Goal: Task Accomplishment & Management: Manage account settings

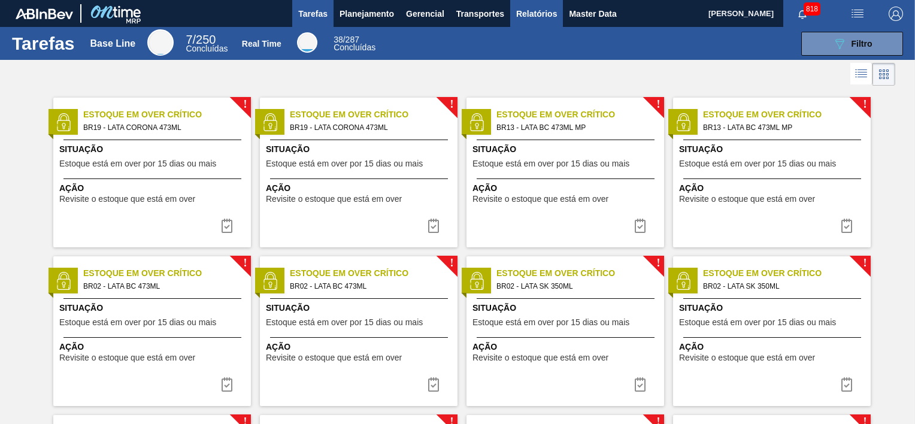
click at [528, 12] on span "Relatórios" at bounding box center [536, 14] width 41 height 14
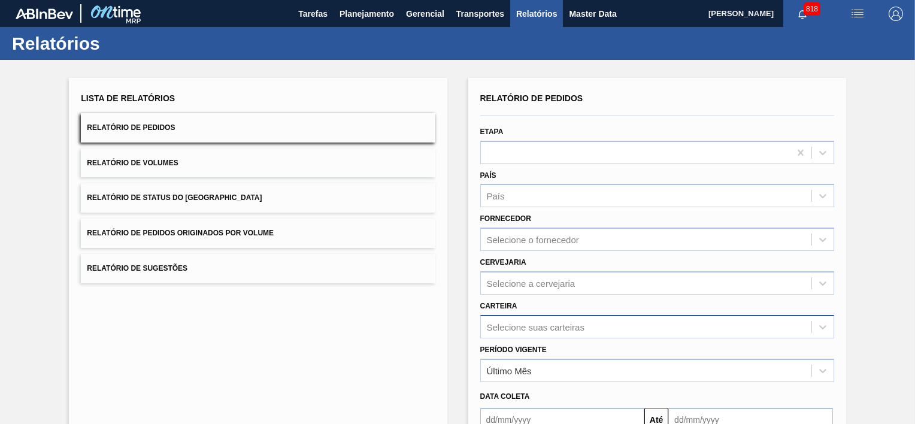
click at [542, 328] on div "Selecione suas carteiras" at bounding box center [657, 326] width 354 height 23
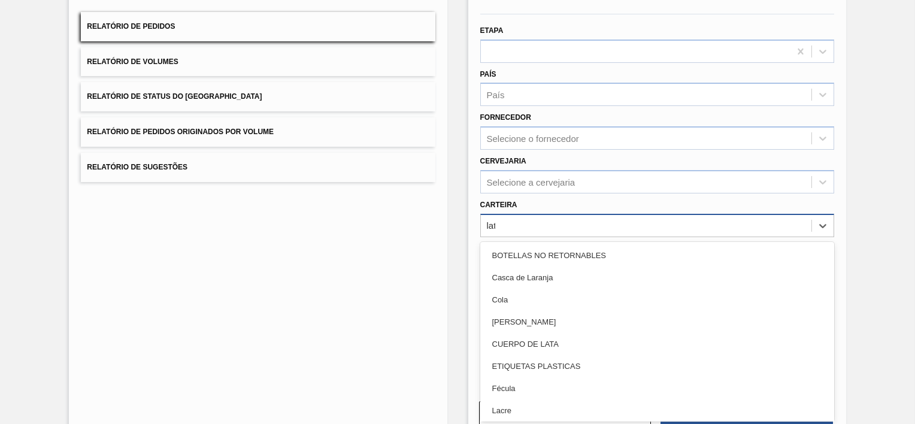
type input "lata"
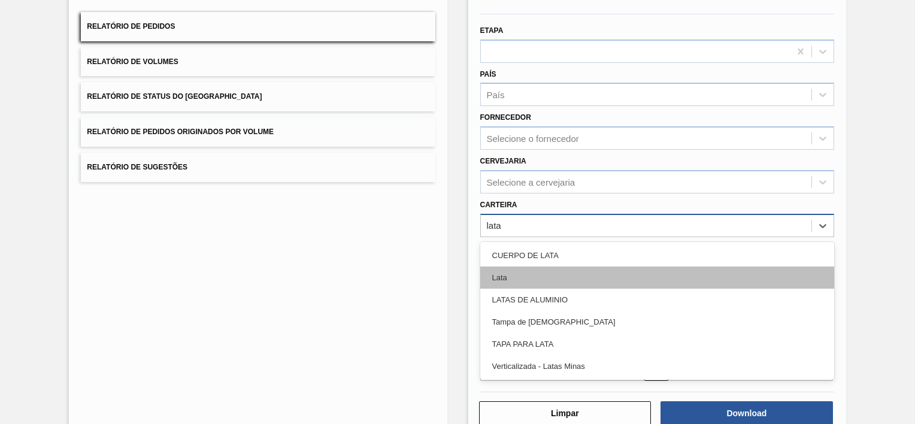
click at [544, 278] on div "Lata" at bounding box center [657, 277] width 354 height 22
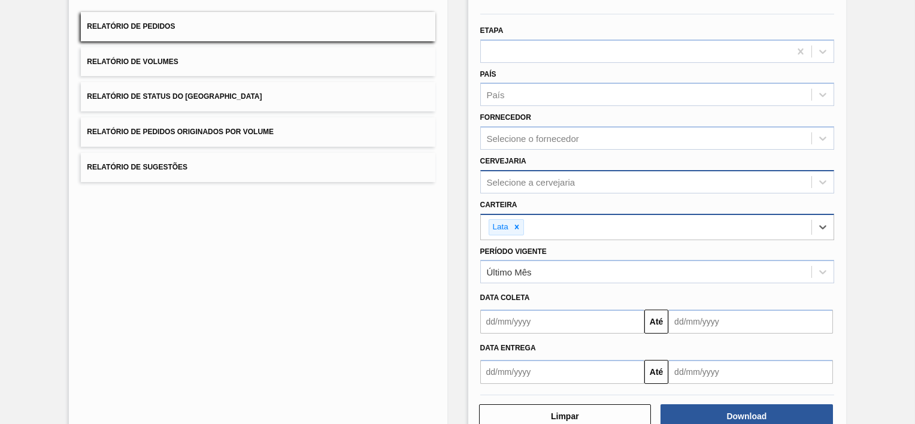
click at [551, 183] on div "Selecione a cervejaria" at bounding box center [531, 182] width 89 height 10
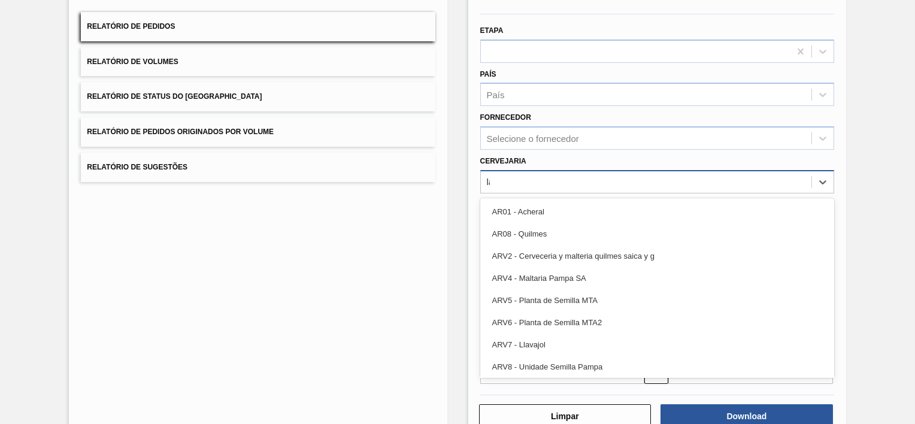
type input "lag"
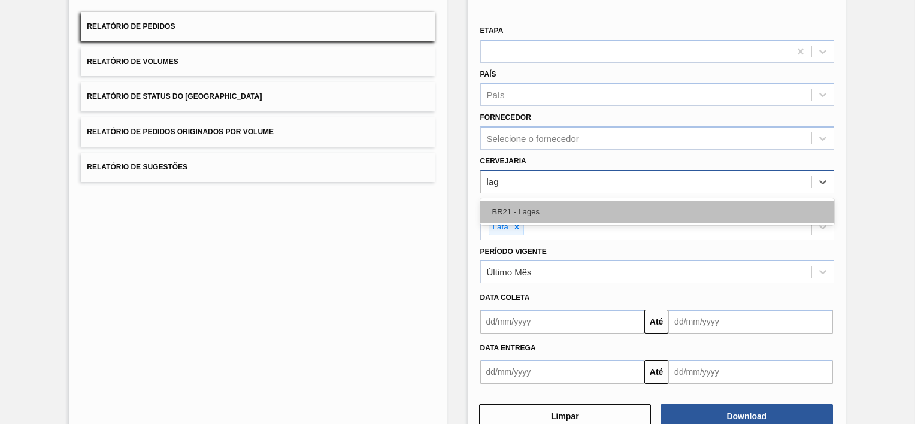
click at [528, 207] on div "BR21 - Lages" at bounding box center [657, 212] width 354 height 22
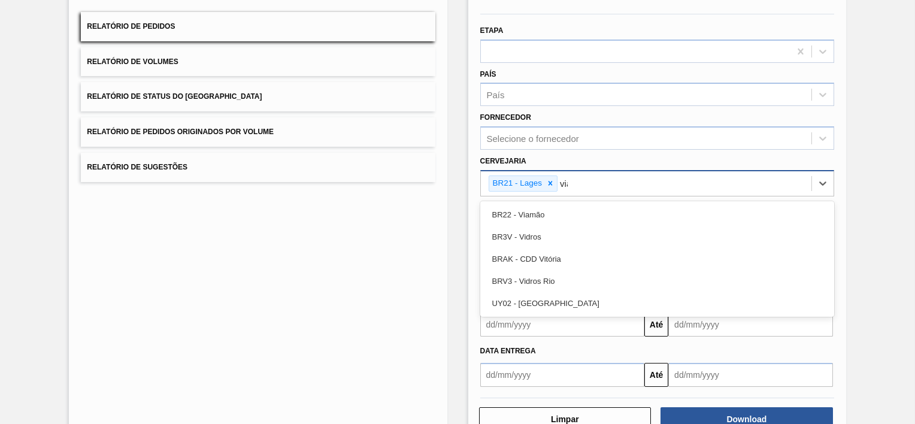
type input "viam"
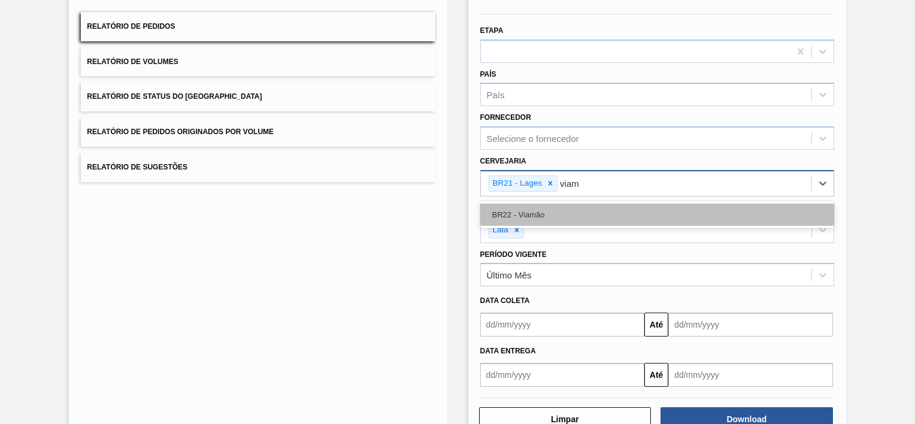
click at [528, 207] on div "BR22 - Viamão" at bounding box center [657, 215] width 354 height 22
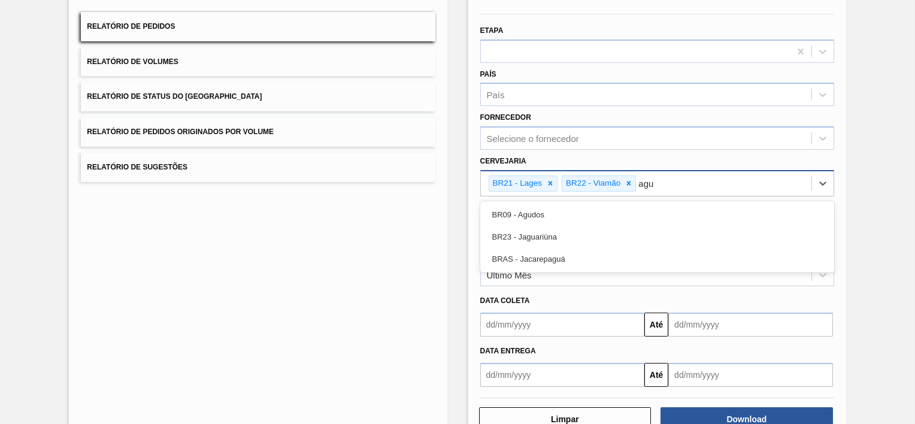
type input "agud"
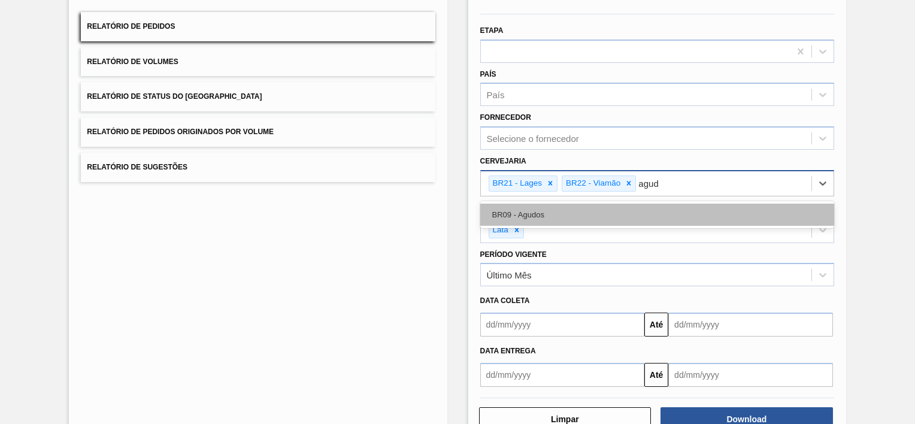
click at [528, 207] on div "BR09 - Agudos" at bounding box center [657, 215] width 354 height 22
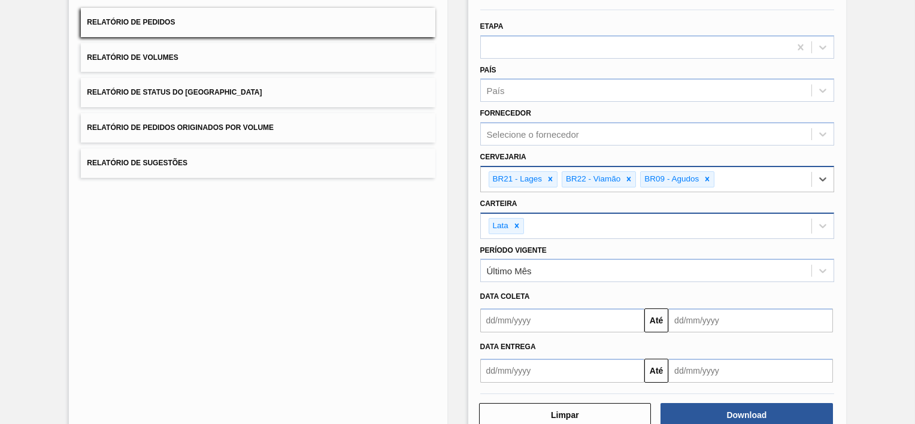
scroll to position [134, 0]
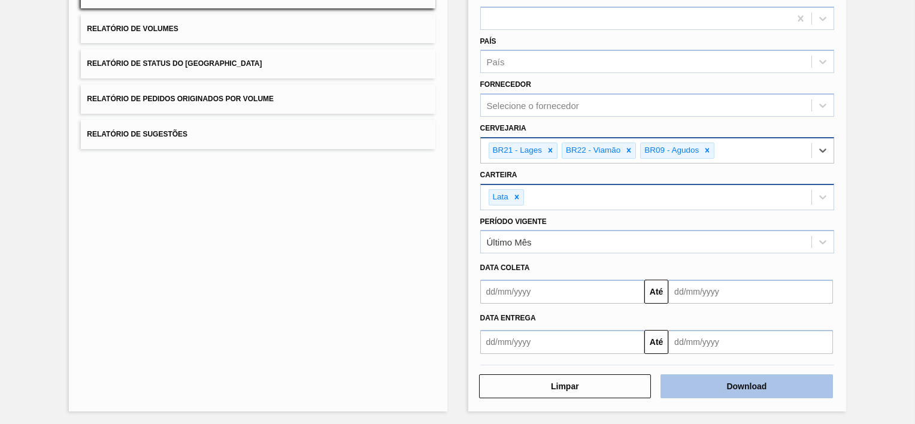
click at [749, 389] on button "Download" at bounding box center [746, 386] width 172 height 24
click at [742, 392] on button "Download" at bounding box center [746, 386] width 172 height 24
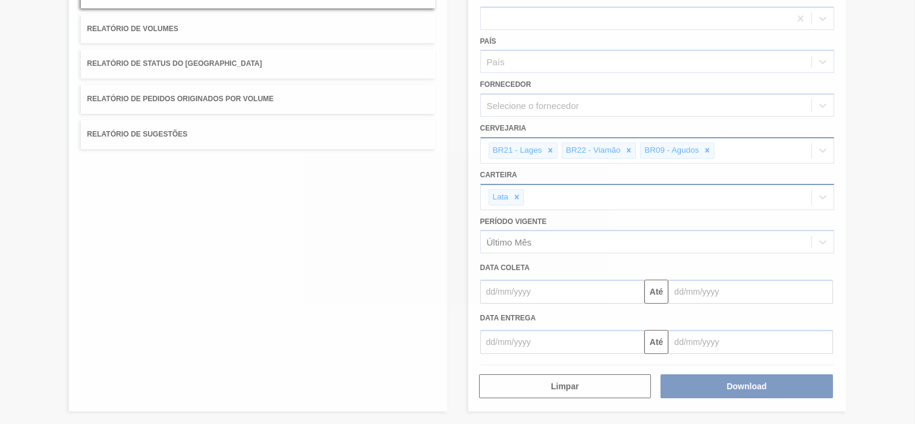
drag, startPoint x: 407, startPoint y: 0, endPoint x: 859, endPoint y: 89, distance: 460.7
click at [859, 89] on div at bounding box center [457, 212] width 915 height 424
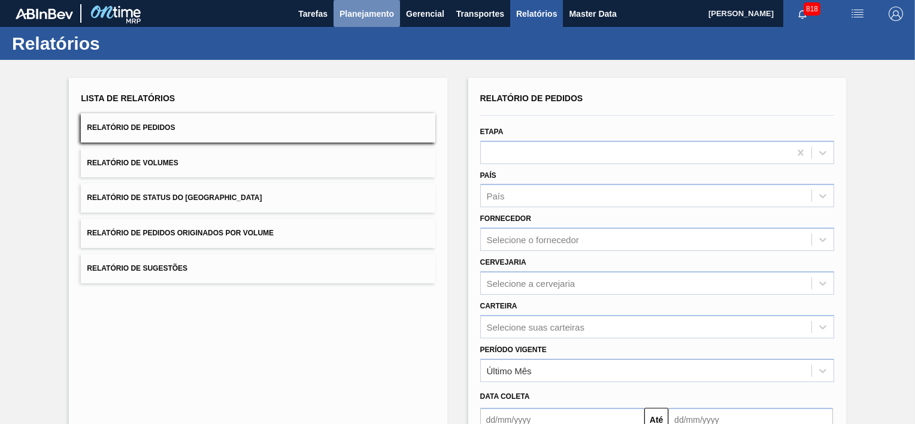
click at [374, 14] on span "Planejamento" at bounding box center [366, 14] width 54 height 14
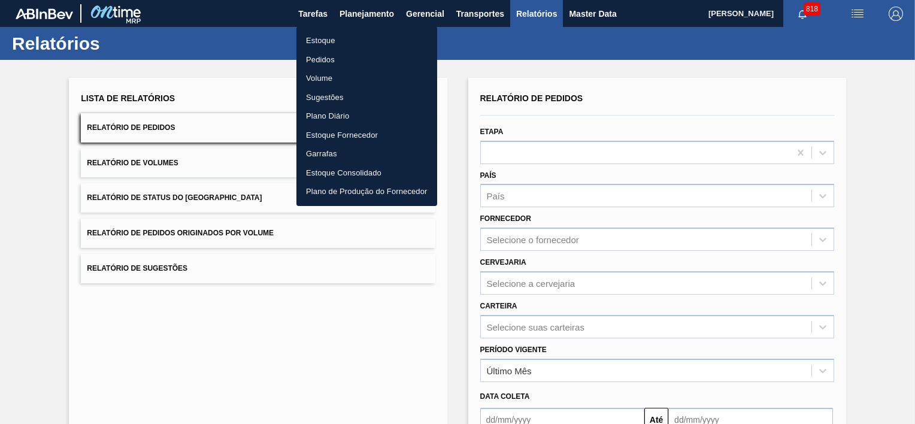
click at [328, 54] on li "Pedidos" at bounding box center [366, 59] width 141 height 19
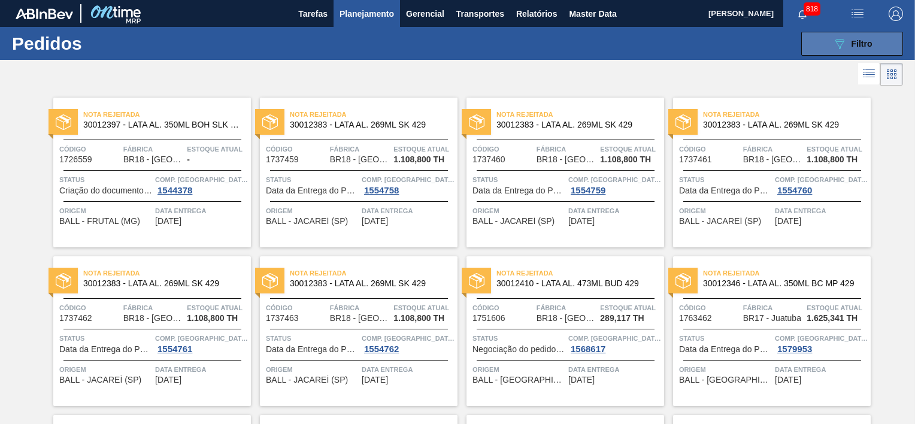
click at [821, 43] on button "089F7B8B-B2A5-4AFE-B5C0-19BA573D28AC Filtro" at bounding box center [852, 44] width 102 height 24
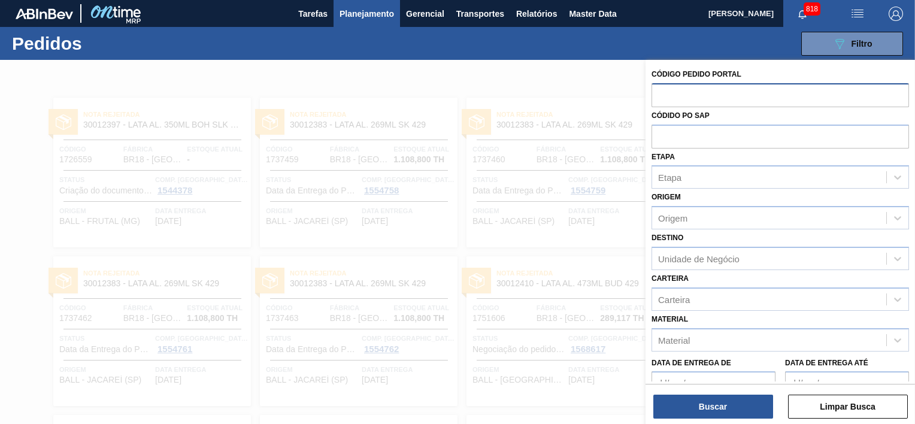
click at [714, 96] on input "text" at bounding box center [779, 94] width 257 height 23
paste input "text"
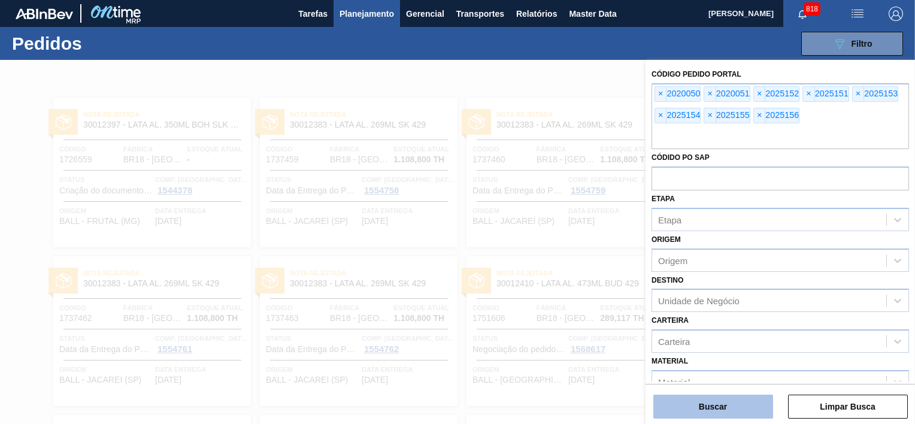
click at [711, 402] on button "Buscar" at bounding box center [713, 407] width 120 height 24
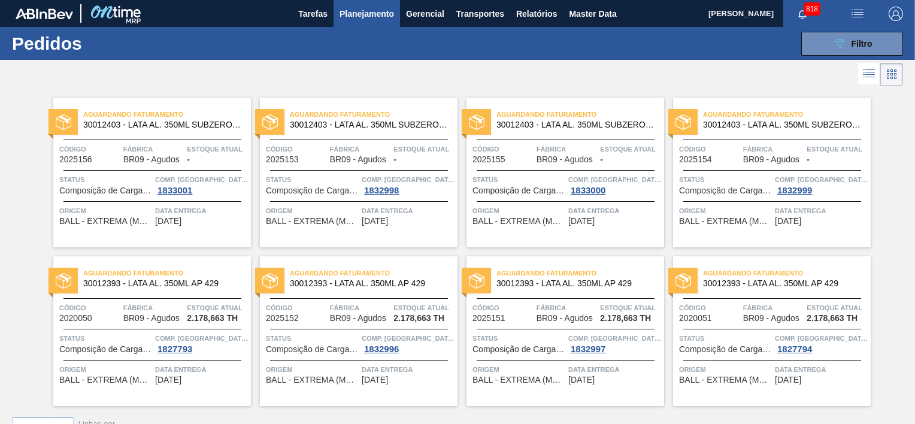
click at [871, 74] on icon at bounding box center [869, 73] width 14 height 14
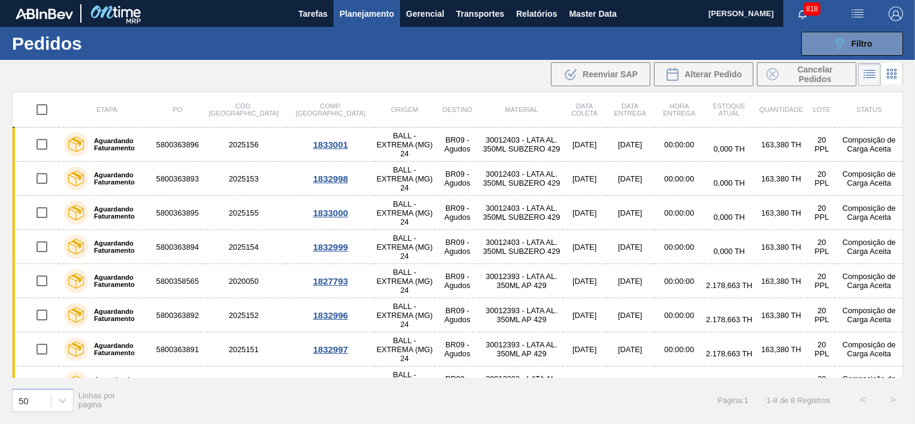
click at [38, 108] on input "checkbox" at bounding box center [41, 109] width 25 height 25
checkbox input "true"
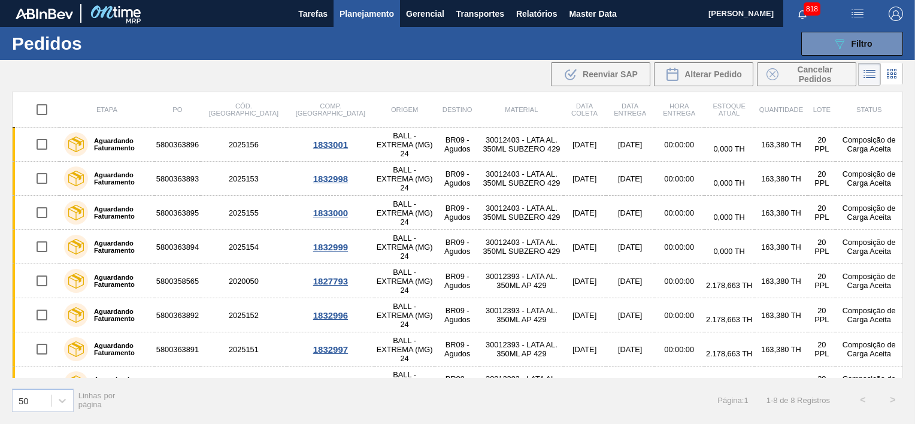
checkbox input "true"
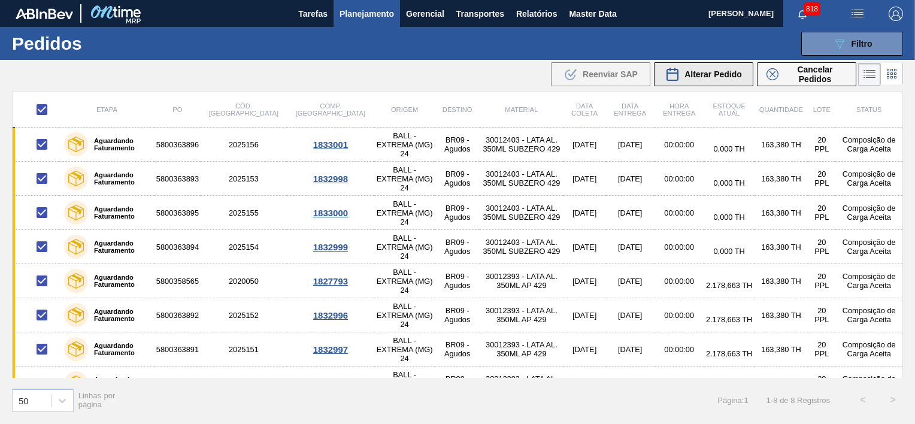
click at [704, 81] on div "Alterar Pedido" at bounding box center [703, 74] width 77 height 14
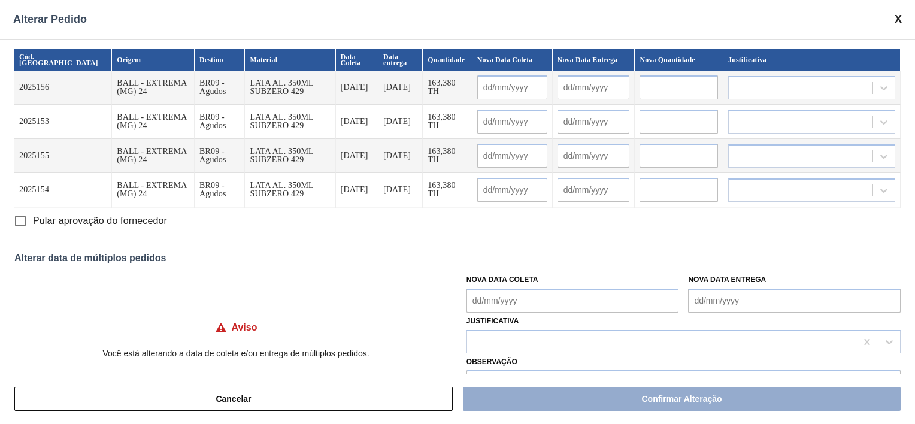
click at [487, 87] on input "text" at bounding box center [512, 87] width 70 height 24
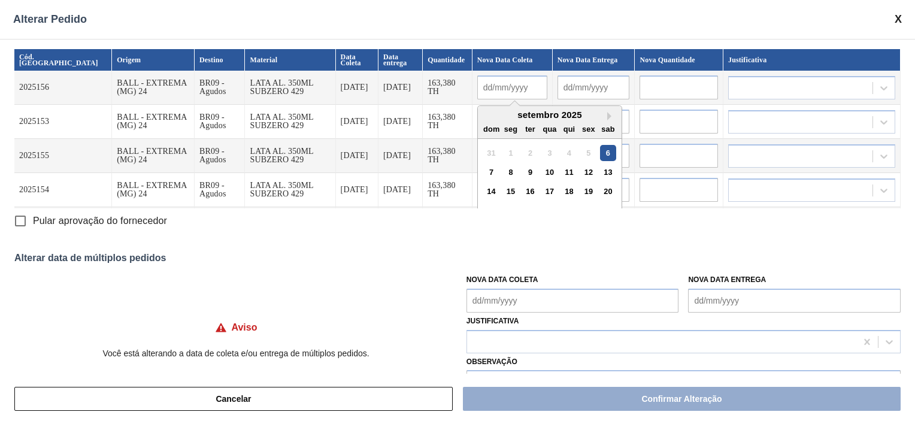
click at [600, 156] on div "6" at bounding box center [608, 153] width 16 height 16
type input "[DATE]"
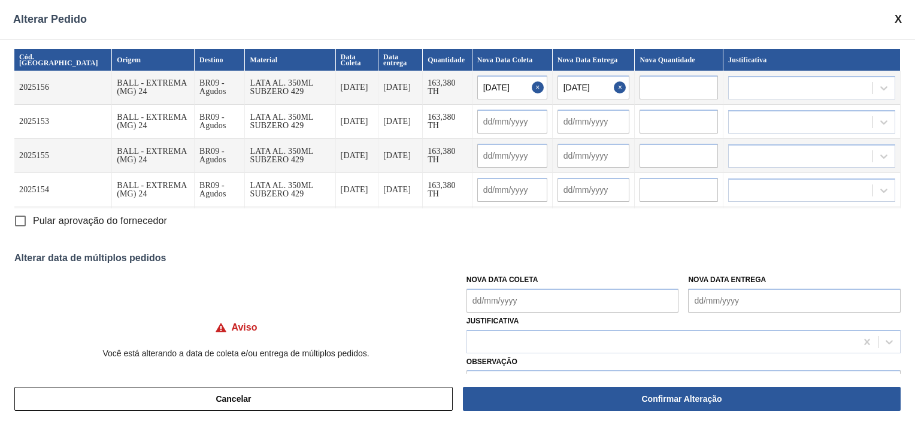
click at [481, 118] on input "text" at bounding box center [512, 122] width 70 height 24
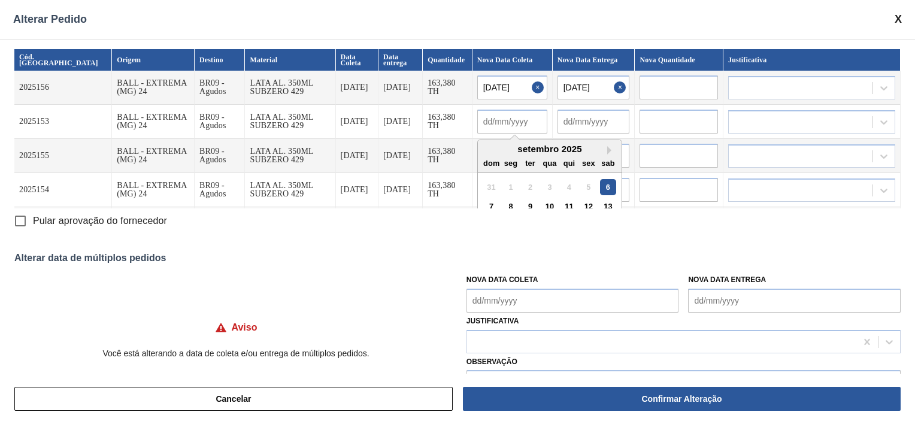
click at [600, 183] on div "6" at bounding box center [608, 187] width 16 height 16
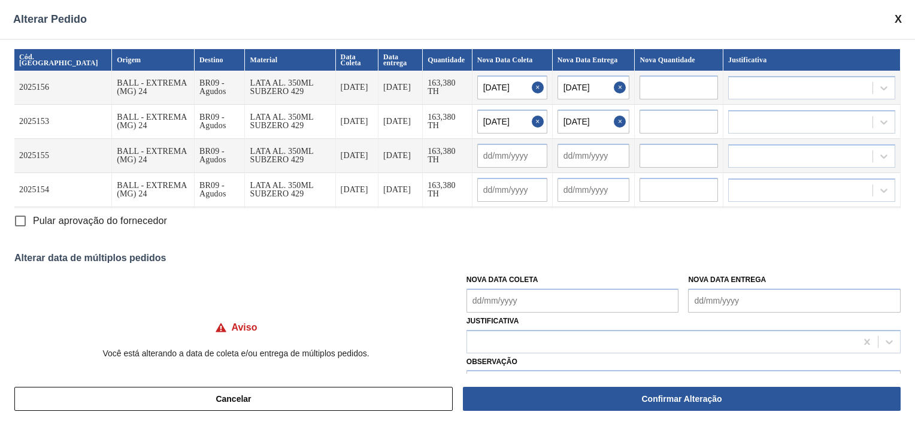
type input "[DATE]"
click at [489, 162] on input "text" at bounding box center [512, 156] width 70 height 24
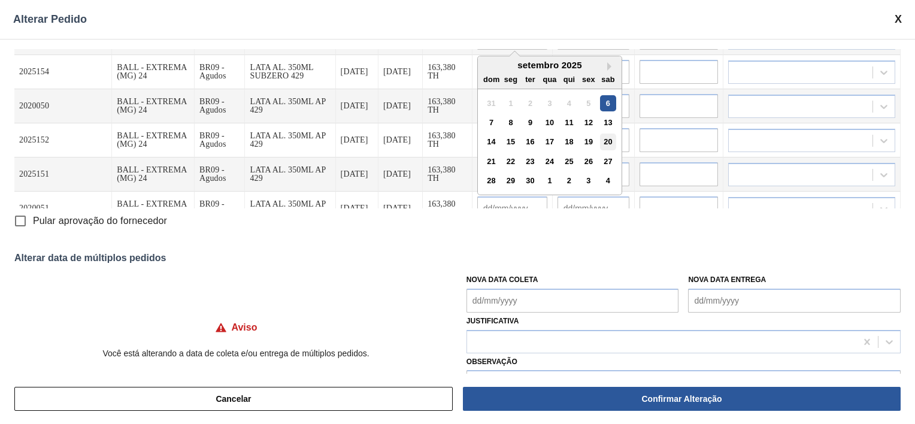
scroll to position [134, 0]
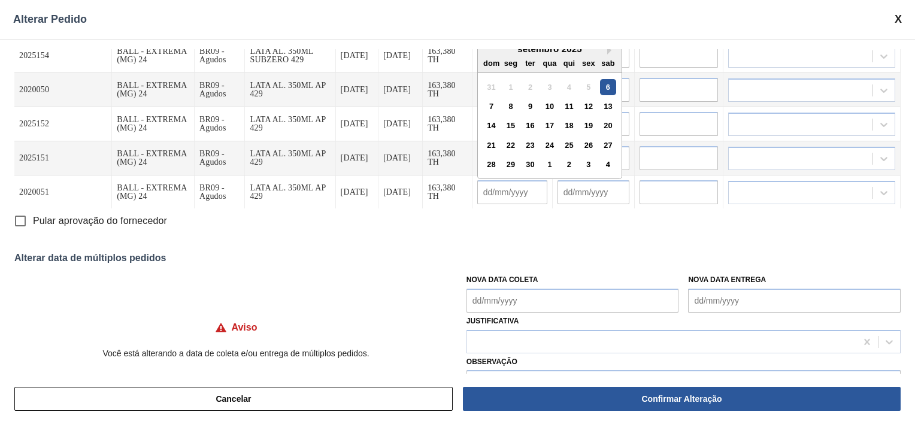
click at [600, 89] on div "6" at bounding box center [608, 87] width 16 height 16
type input "[DATE]"
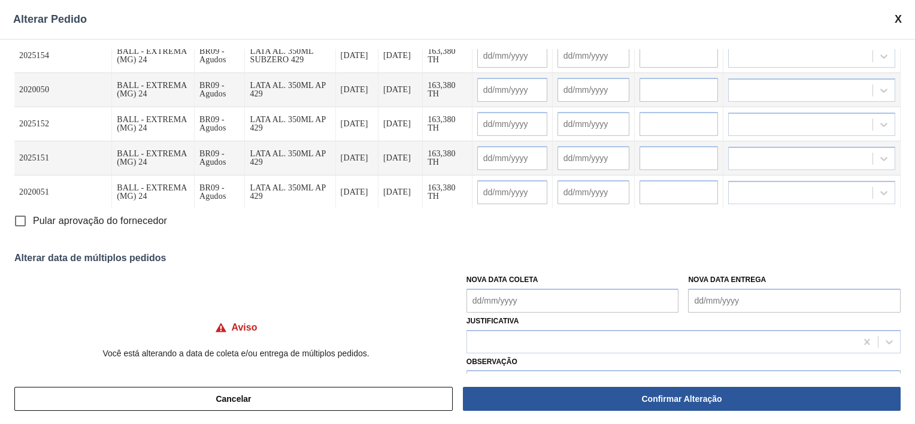
drag, startPoint x: 493, startPoint y: 60, endPoint x: 507, endPoint y: 66, distance: 15.0
click at [493, 60] on input "text" at bounding box center [512, 56] width 70 height 24
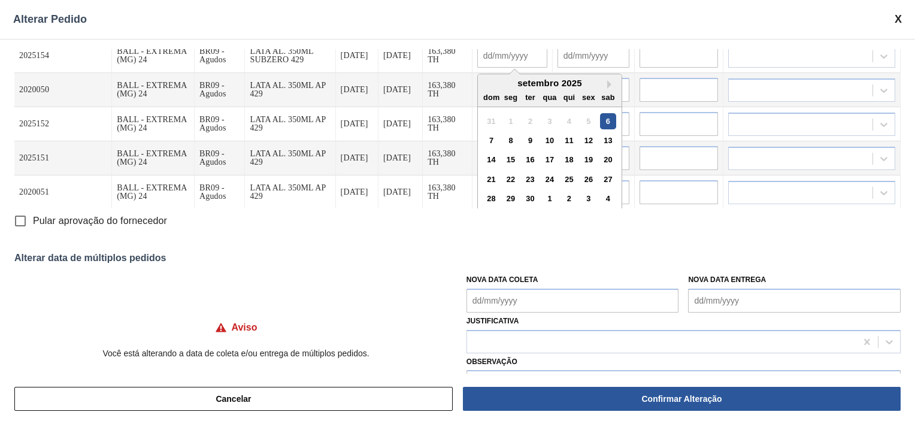
click at [600, 122] on div "6" at bounding box center [608, 121] width 16 height 16
type input "[DATE]"
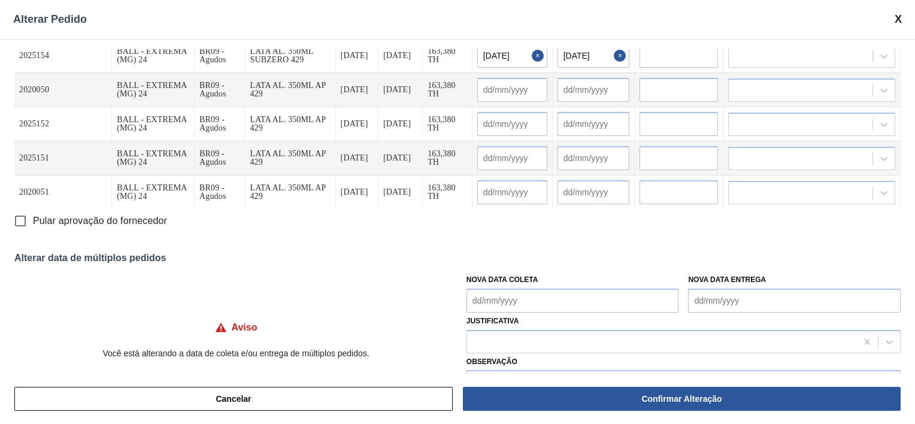
click at [489, 91] on input "text" at bounding box center [512, 90] width 70 height 24
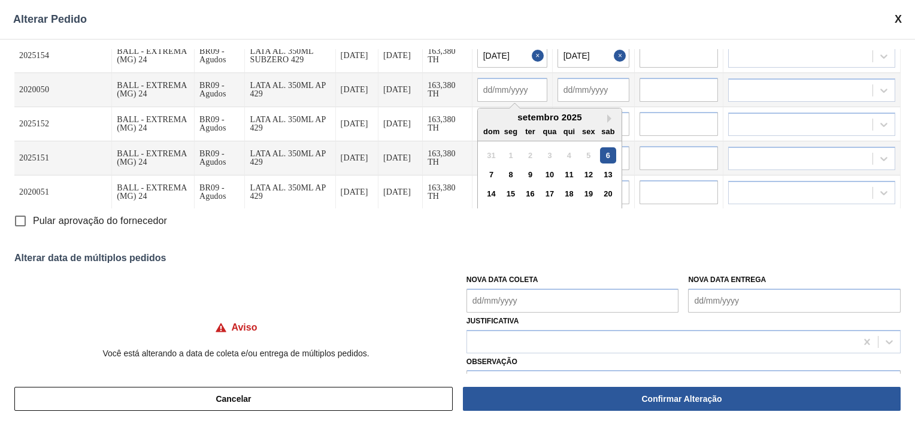
click at [600, 150] on div "6" at bounding box center [608, 155] width 16 height 16
type input "[DATE]"
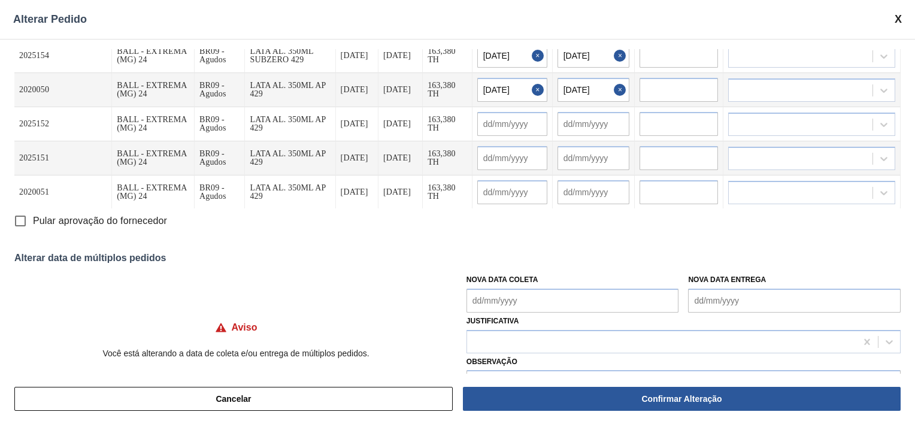
click at [498, 117] on input "text" at bounding box center [512, 124] width 70 height 24
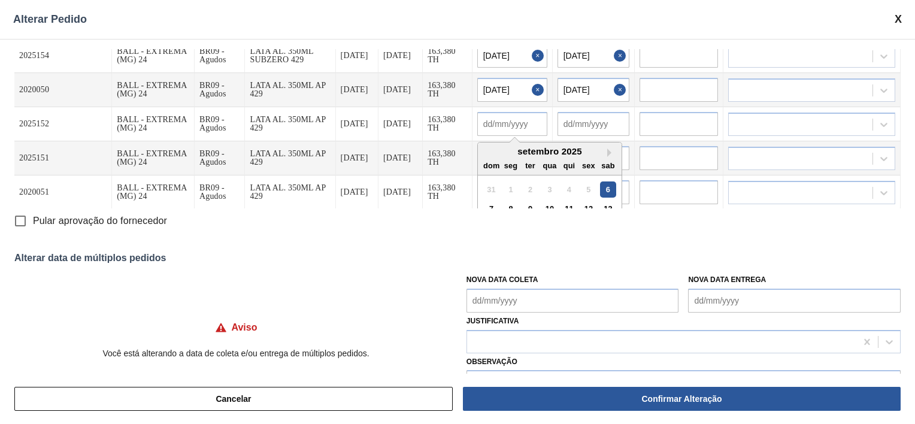
click at [600, 186] on div "6" at bounding box center [608, 189] width 16 height 16
type input "[DATE]"
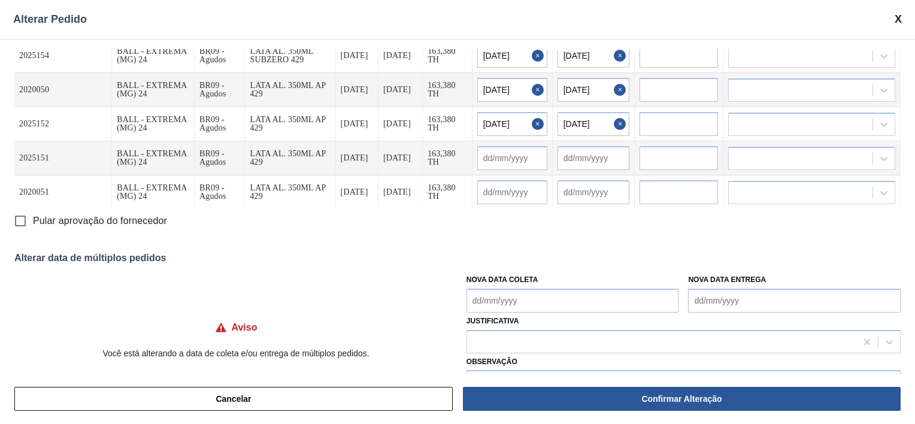
click at [508, 152] on input "text" at bounding box center [512, 158] width 70 height 24
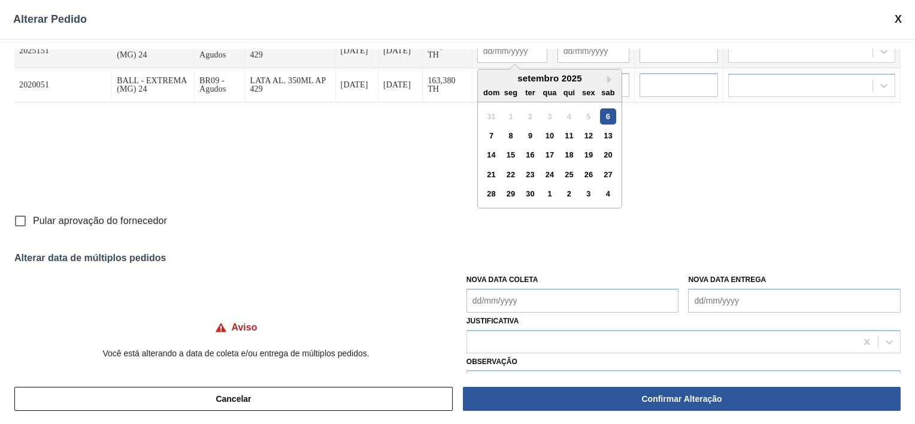
click at [600, 113] on div "6" at bounding box center [608, 116] width 16 height 16
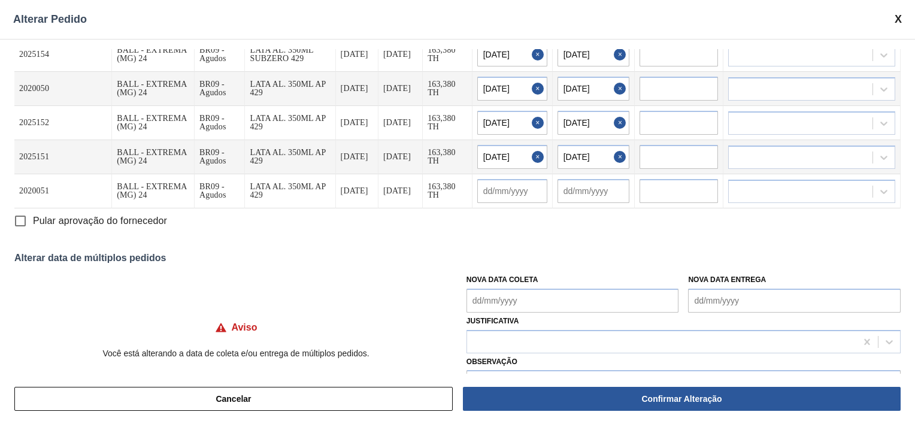
type input "[DATE]"
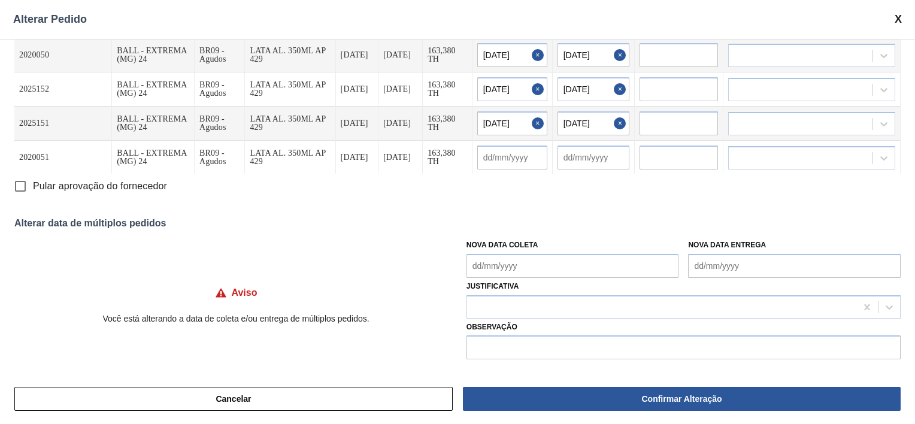
click at [536, 271] on Coleta "Nova Data Coleta" at bounding box center [572, 266] width 213 height 24
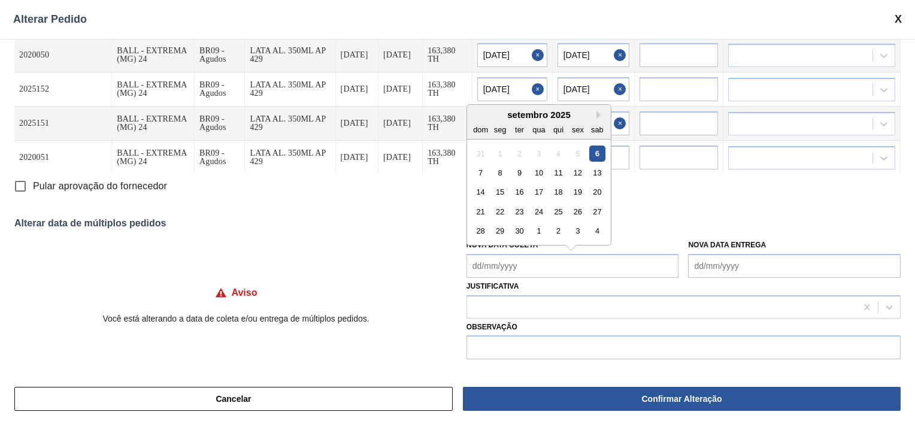
click at [598, 155] on div "6" at bounding box center [597, 153] width 16 height 16
type Coleta "[DATE]"
type input "[DATE]"
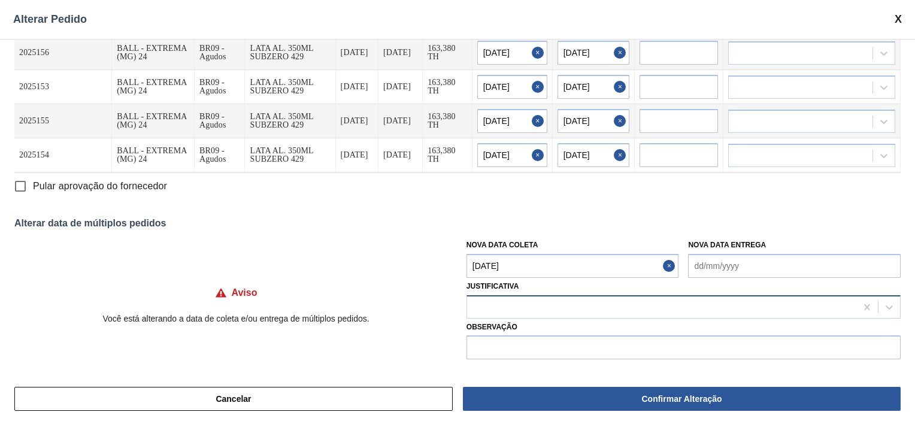
click at [635, 304] on div at bounding box center [661, 306] width 389 height 17
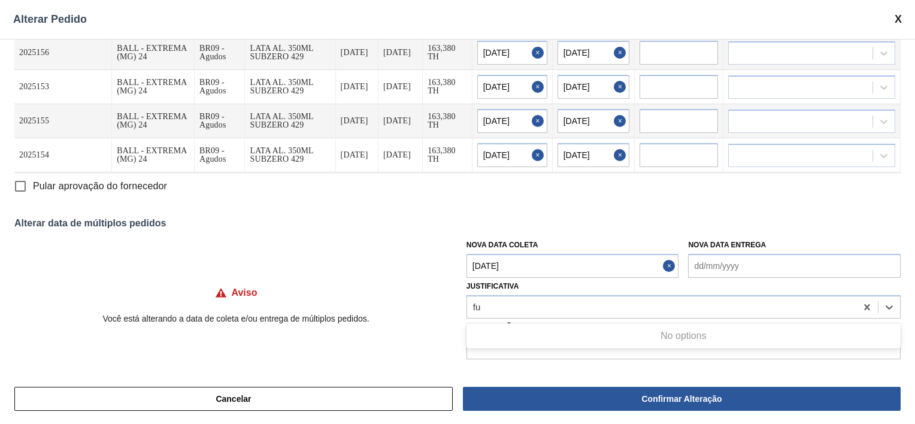
type input "f"
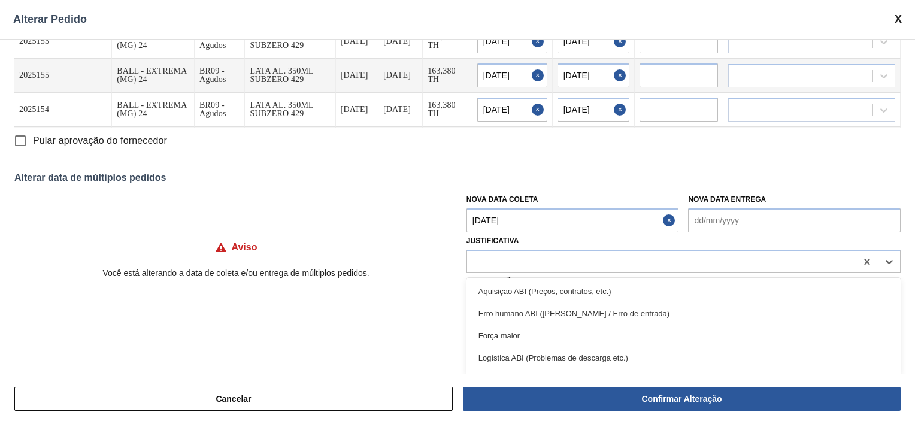
click at [420, 247] on div "Aviso Você está alterando a data de coleta e/ou entrega de múltiplos pedidos. N…" at bounding box center [457, 251] width 886 height 126
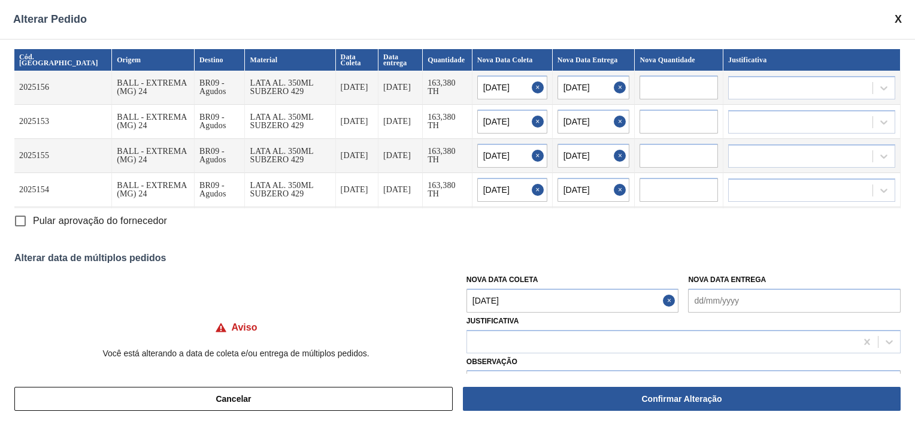
scroll to position [35, 0]
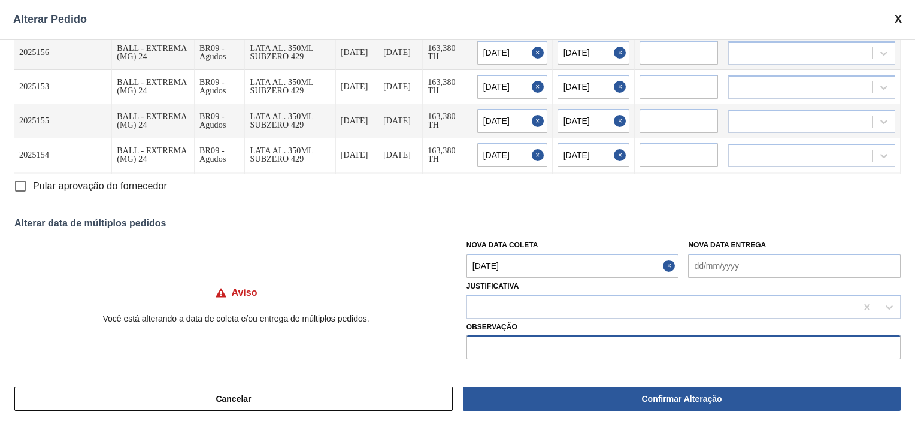
click at [512, 352] on input "text" at bounding box center [683, 347] width 434 height 24
type input "Furo dia 05.09"
click at [439, 211] on div "Cód. Pedido Origem Destino Material Data Coleta Data entrega Quantidade Nova Da…" at bounding box center [457, 206] width 915 height 335
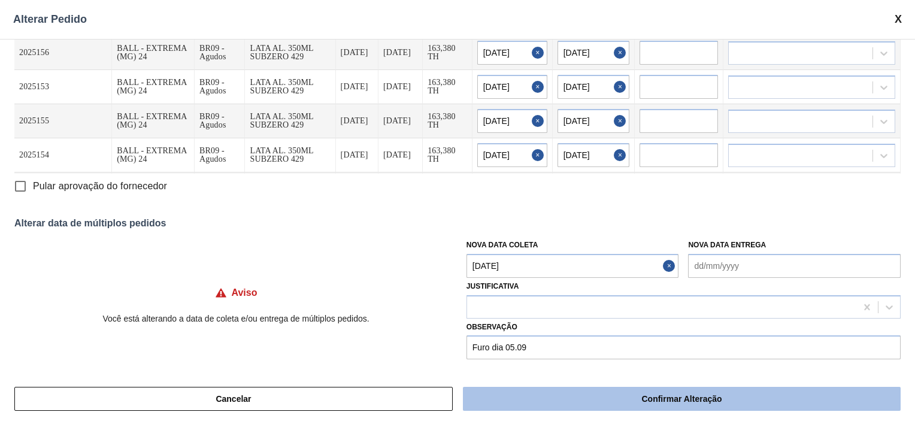
click at [657, 399] on button "Confirmar Alteração" at bounding box center [682, 399] width 438 height 24
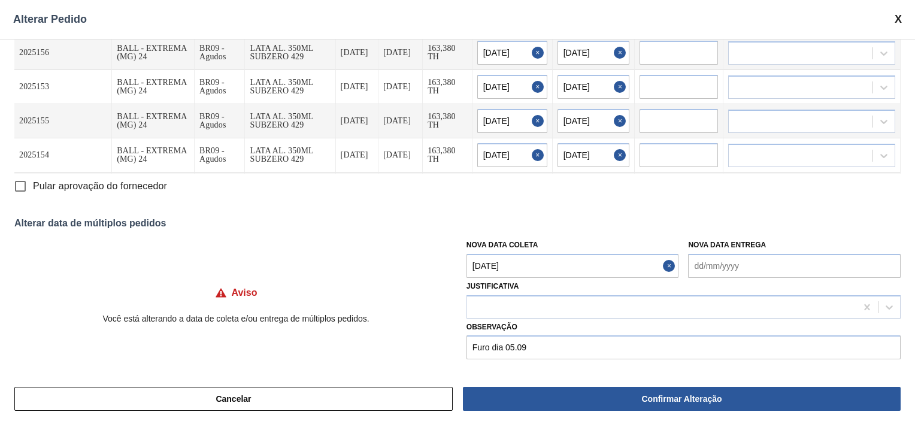
scroll to position [0, 0]
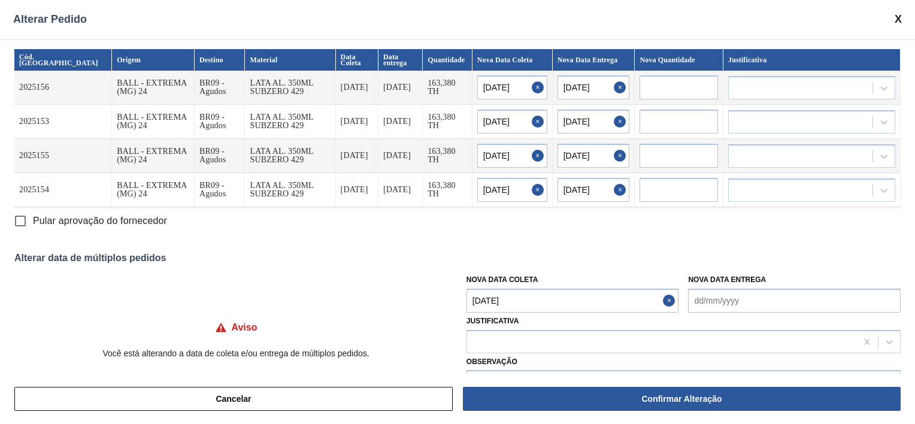
click at [508, 237] on div "Cód. Pedido Origem Destino Material Data Coleta Data entrega Quantidade Nova Da…" at bounding box center [457, 206] width 915 height 335
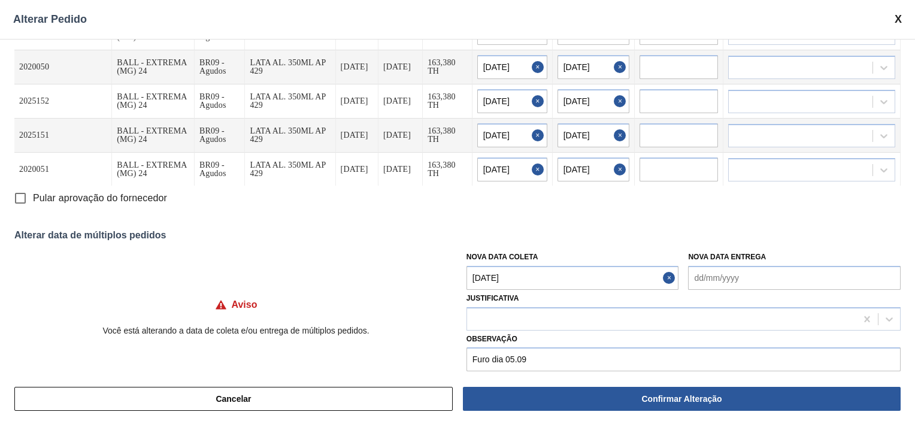
scroll to position [35, 0]
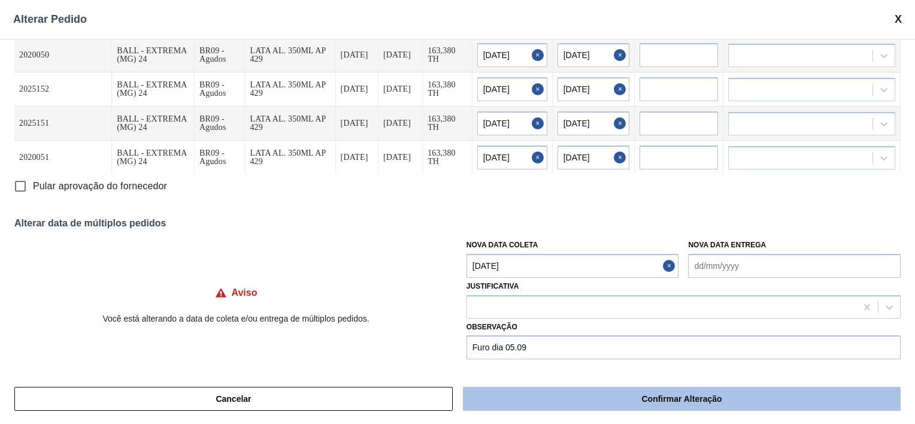
click at [585, 401] on button "Confirmar Alteração" at bounding box center [682, 399] width 438 height 24
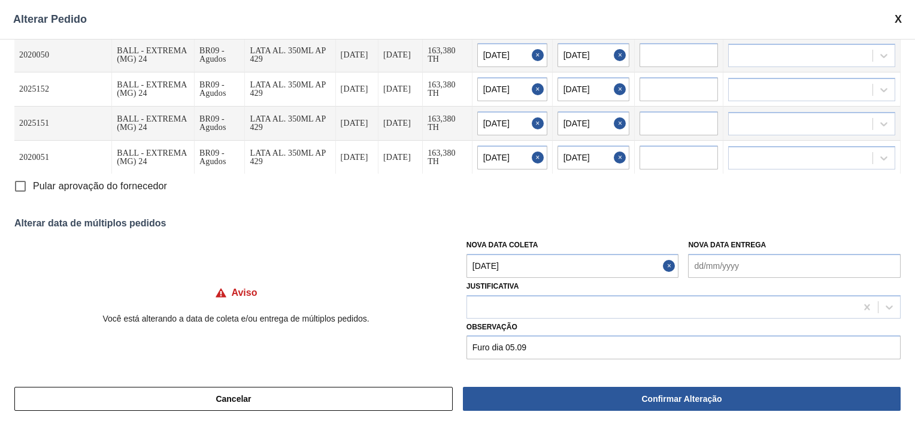
click at [548, 208] on div "Cód. Pedido Origem Destino Material Data Coleta Data entrega Quantidade Nova Da…" at bounding box center [457, 206] width 915 height 335
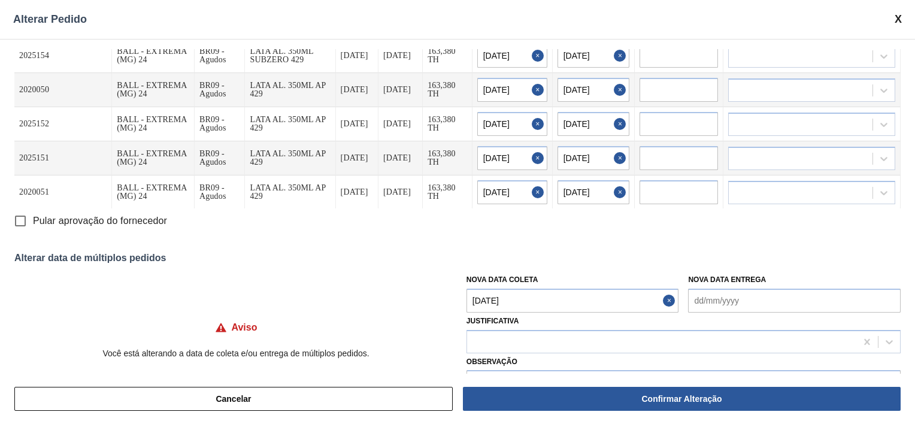
scroll to position [0, 0]
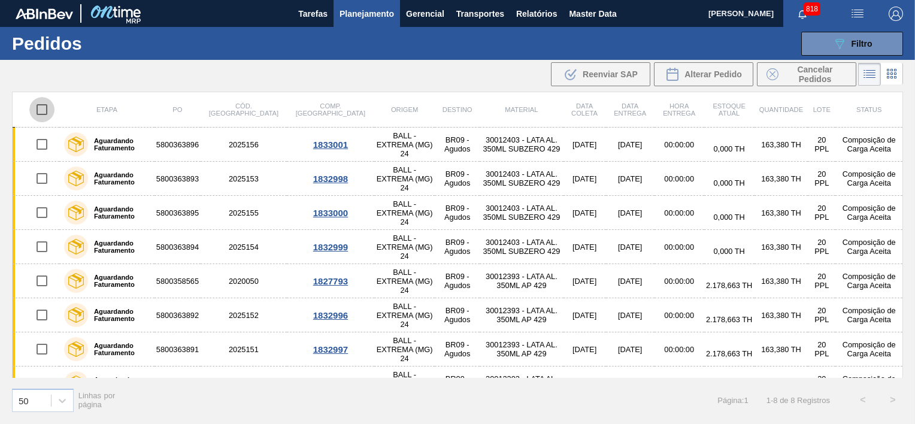
click at [41, 106] on input "checkbox" at bounding box center [41, 109] width 25 height 25
checkbox input "true"
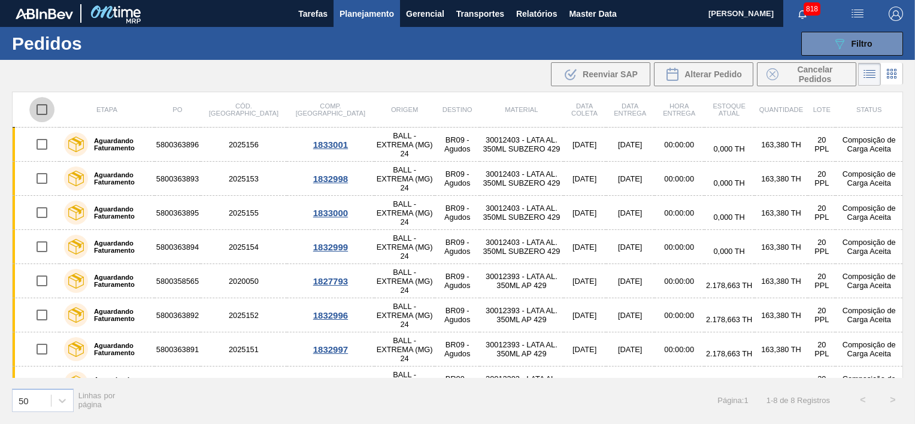
checkbox input "true"
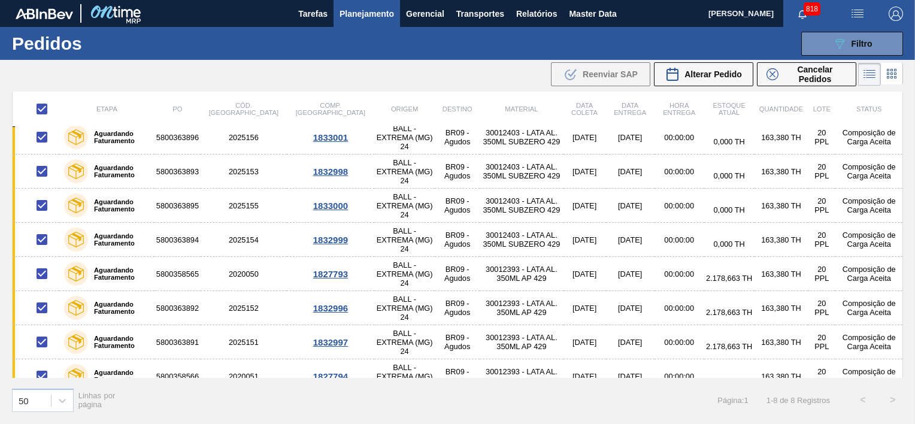
scroll to position [22, 0]
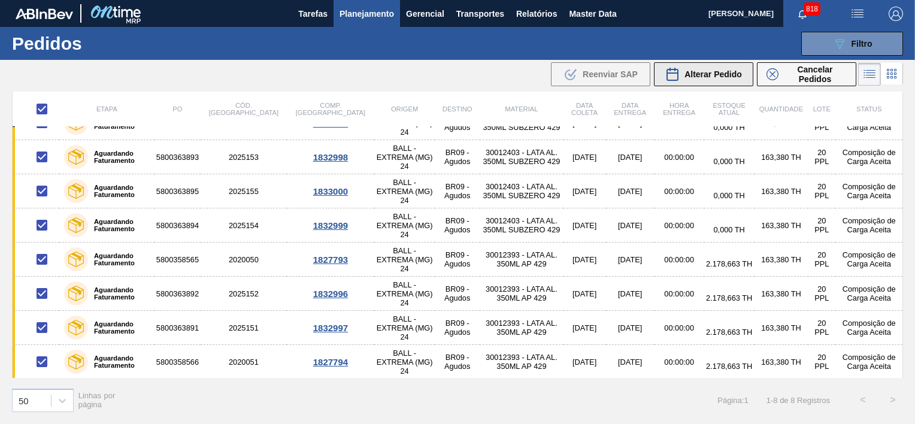
click at [713, 74] on span "Alterar Pedido" at bounding box center [712, 74] width 57 height 10
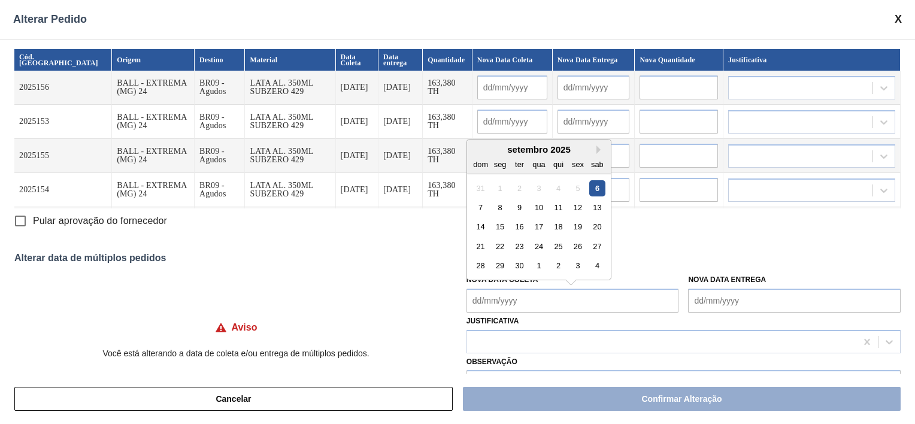
click at [541, 295] on Coleta "Nova Data Coleta" at bounding box center [572, 301] width 213 height 24
click at [598, 182] on div "6" at bounding box center [597, 188] width 16 height 16
type Coleta "[DATE]"
type input "[DATE]"
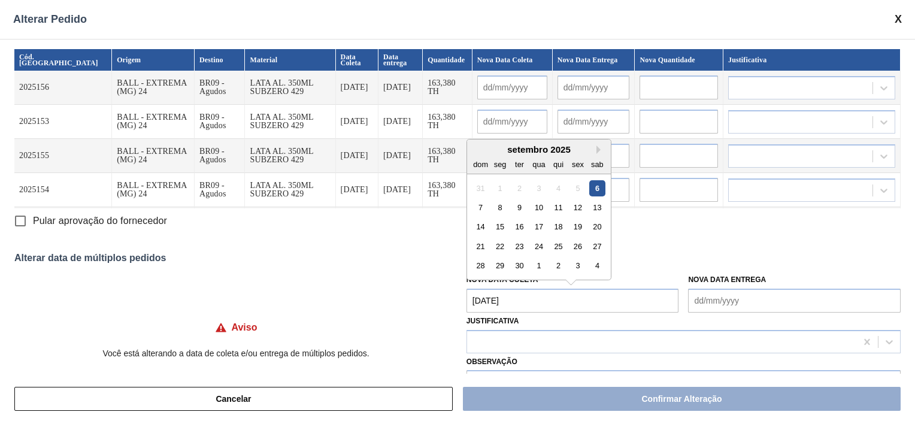
type input "[DATE]"
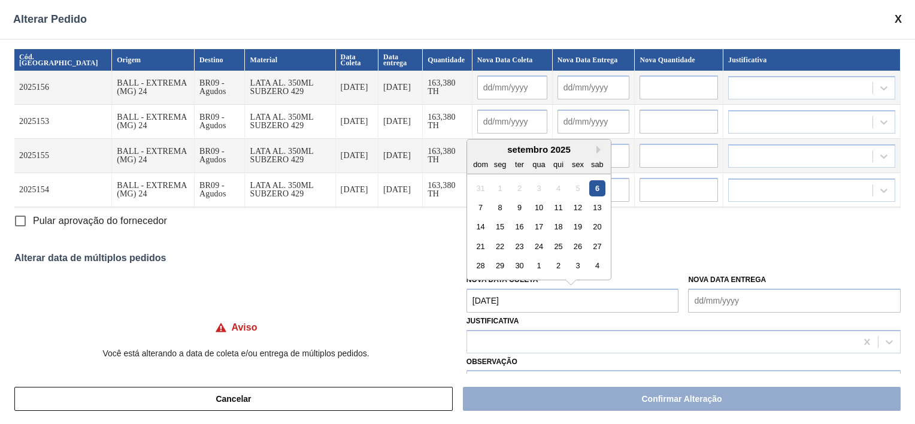
type input "[DATE]"
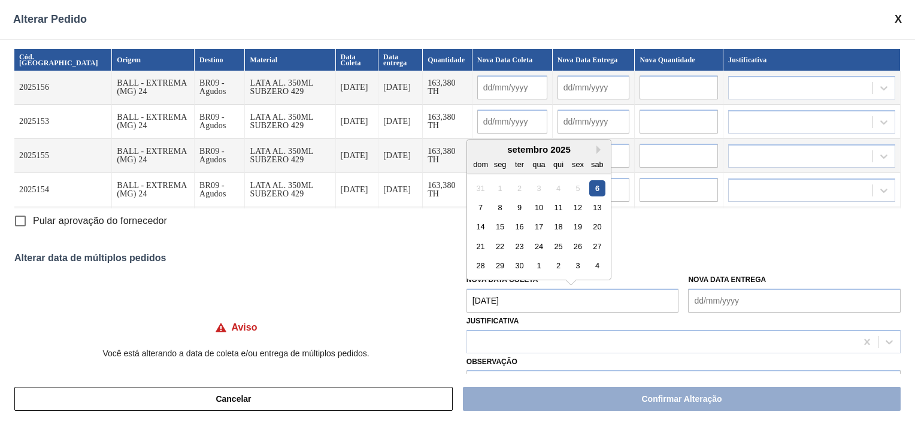
type input "[DATE]"
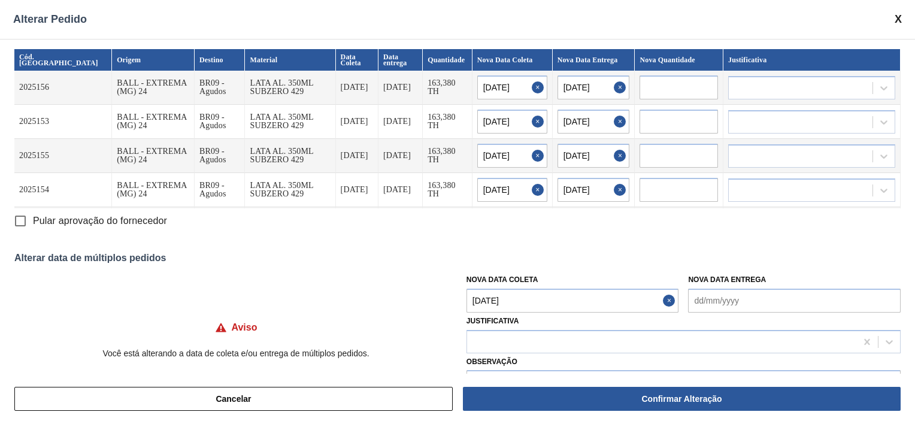
click at [557, 223] on div "Pular aprovação do fornecedor" at bounding box center [457, 220] width 886 height 25
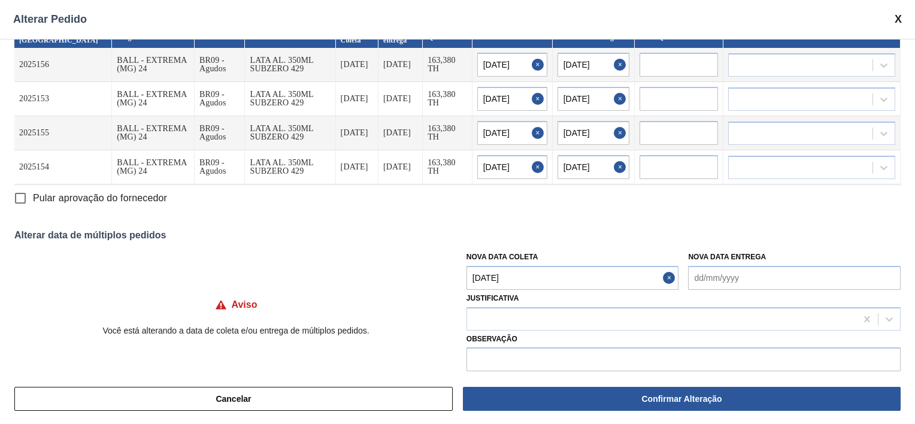
scroll to position [35, 0]
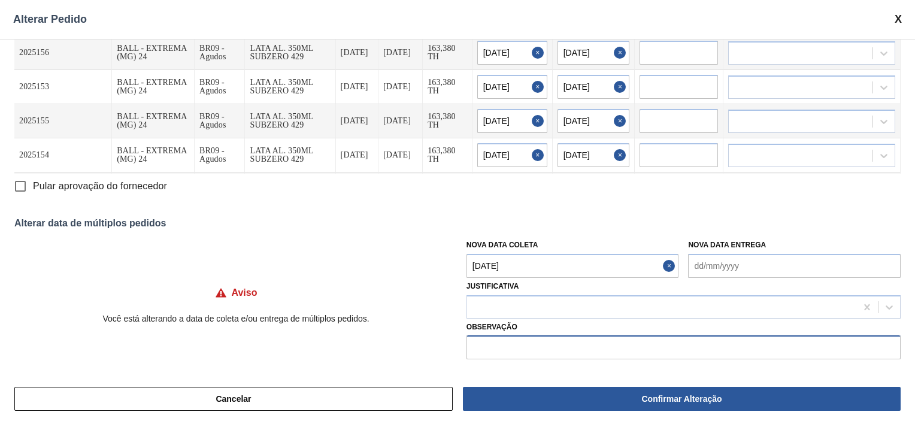
click at [505, 345] on input "text" at bounding box center [683, 347] width 434 height 24
type input "Ajuste Furo 05.09"
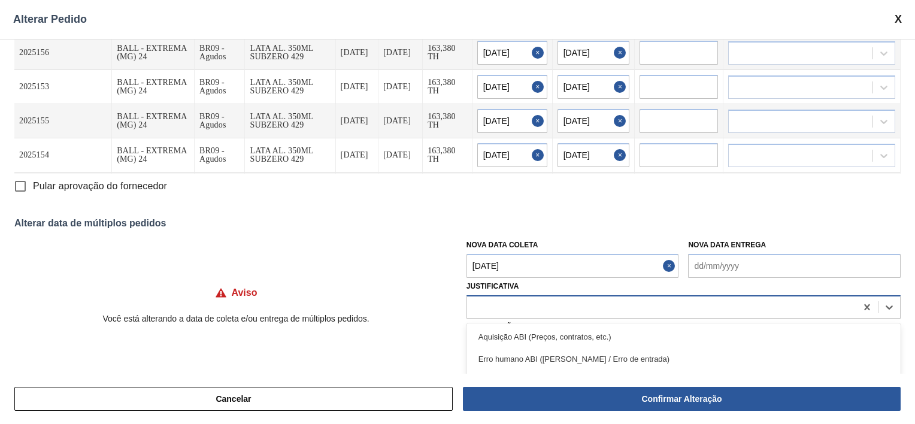
click at [519, 311] on div at bounding box center [661, 306] width 389 height 17
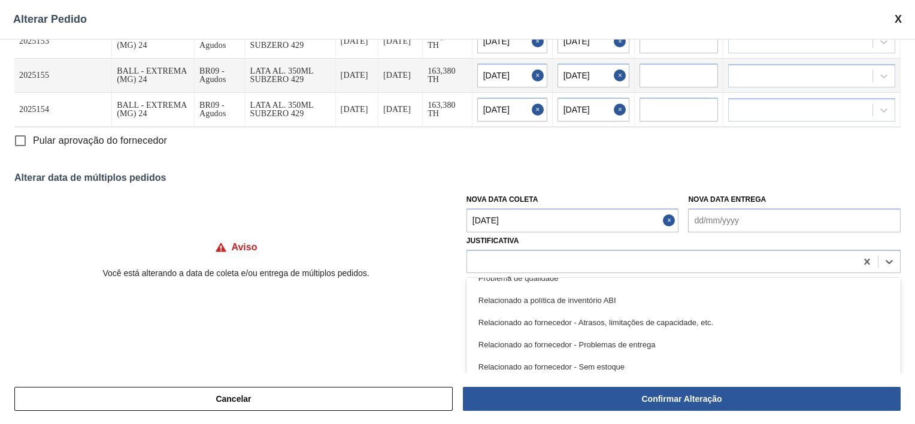
scroll to position [261, 0]
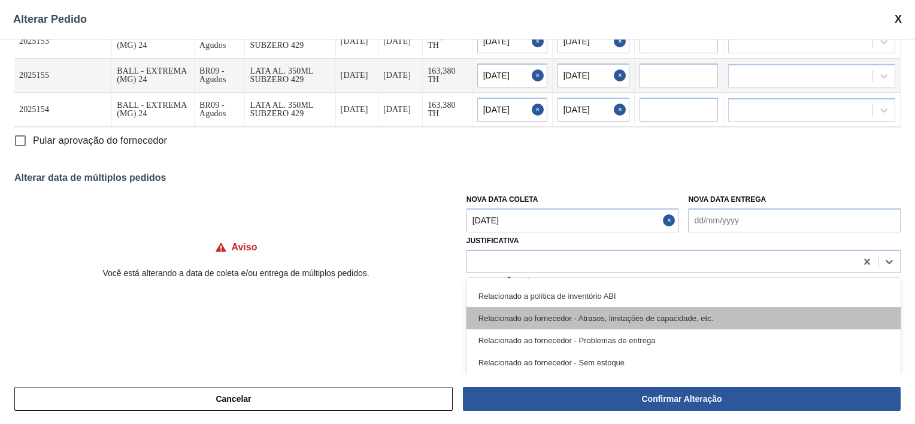
click at [569, 320] on div "Relacionado ao fornecedor - Atrasos, limitações de capacidade, etc." at bounding box center [683, 318] width 434 height 22
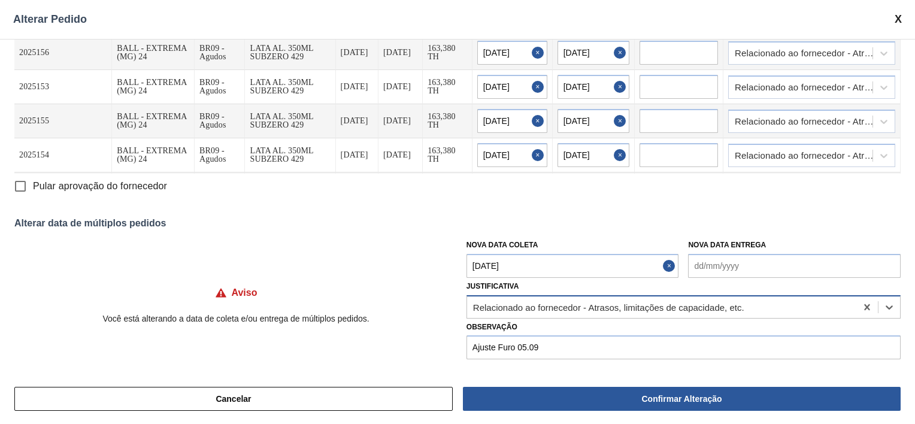
click at [821, 311] on div "option Relacionado ao fornecedor - Atrasos, limitações de capacidade, etc., sel…" at bounding box center [683, 306] width 434 height 23
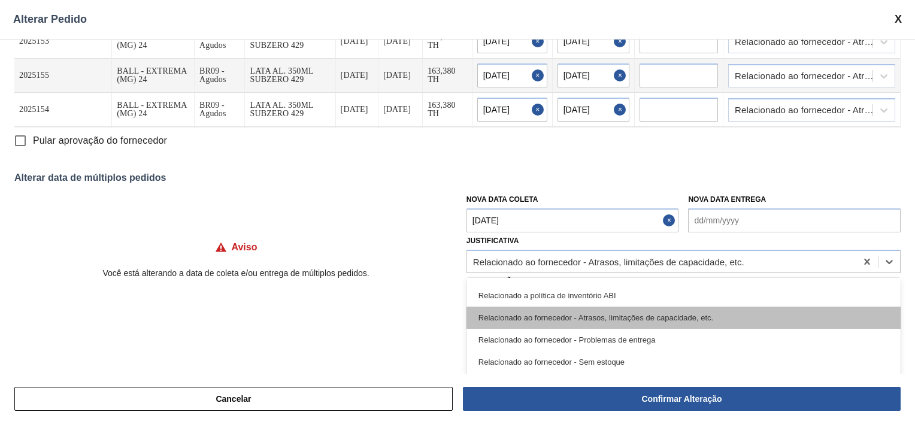
scroll to position [0, 0]
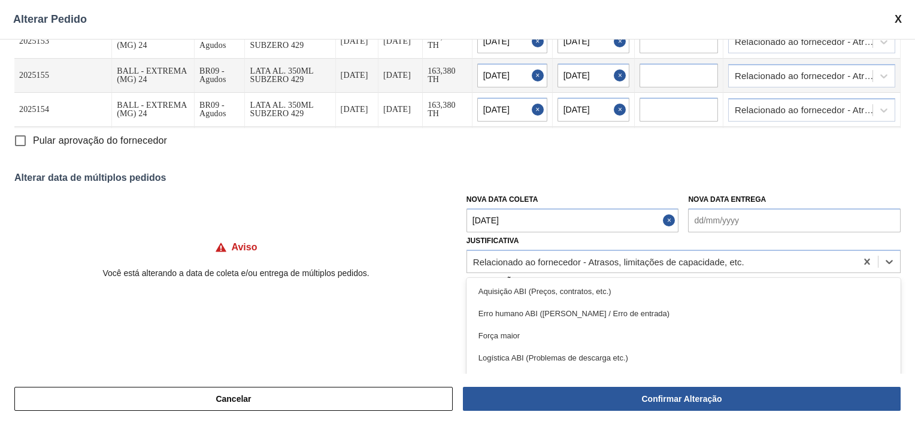
click at [446, 221] on div "Cód. Pedido Origem Destino Material Data Coleta Data entrega Quantidade Nova Da…" at bounding box center [457, 206] width 915 height 335
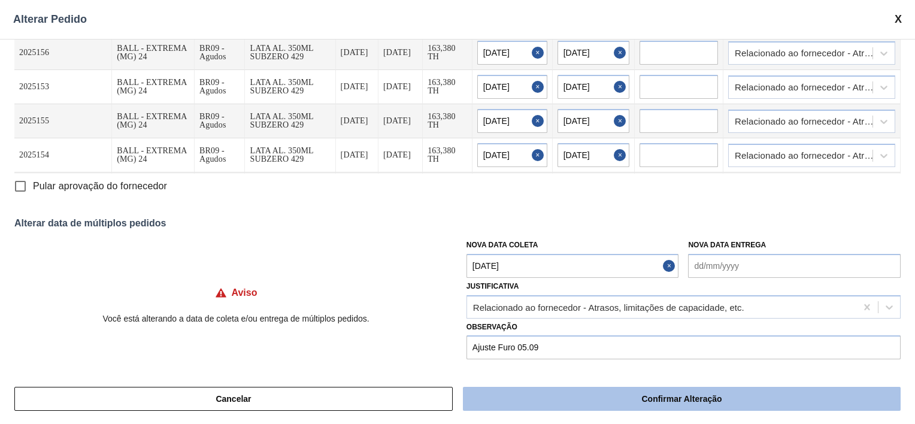
click at [659, 398] on button "Confirmar Alteração" at bounding box center [682, 399] width 438 height 24
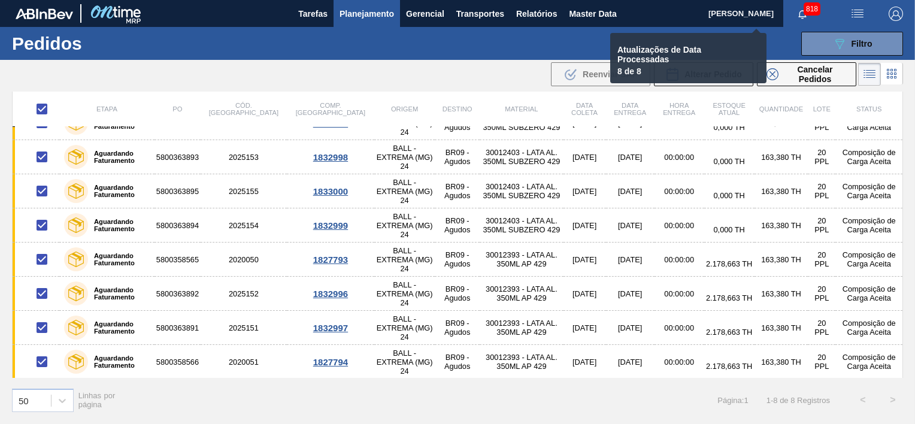
checkbox input "false"
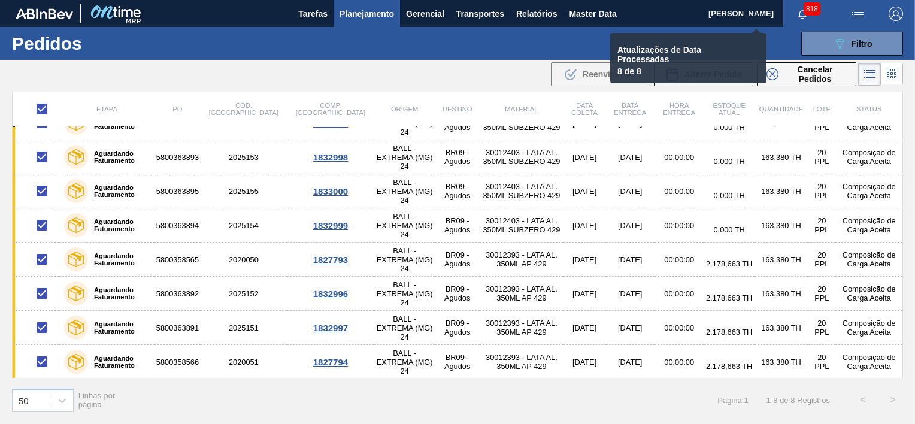
checkbox input "false"
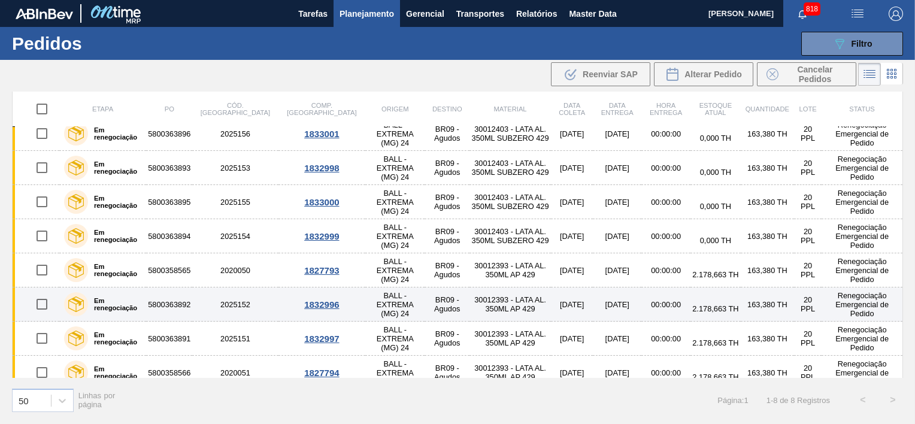
scroll to position [22, 0]
